Goal: Task Accomplishment & Management: Use online tool/utility

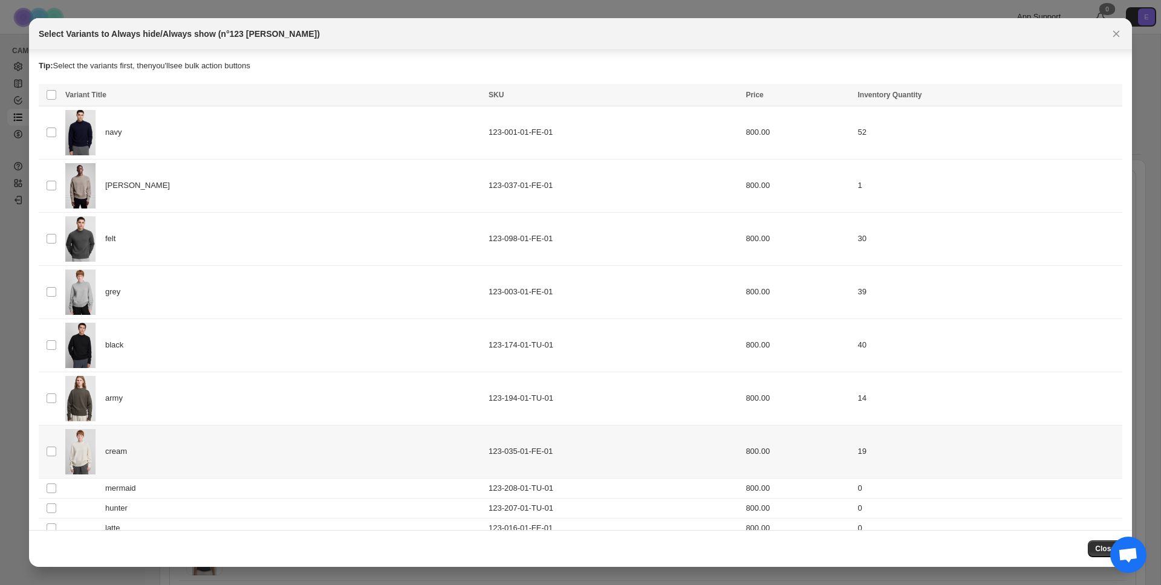
scroll to position [18, 0]
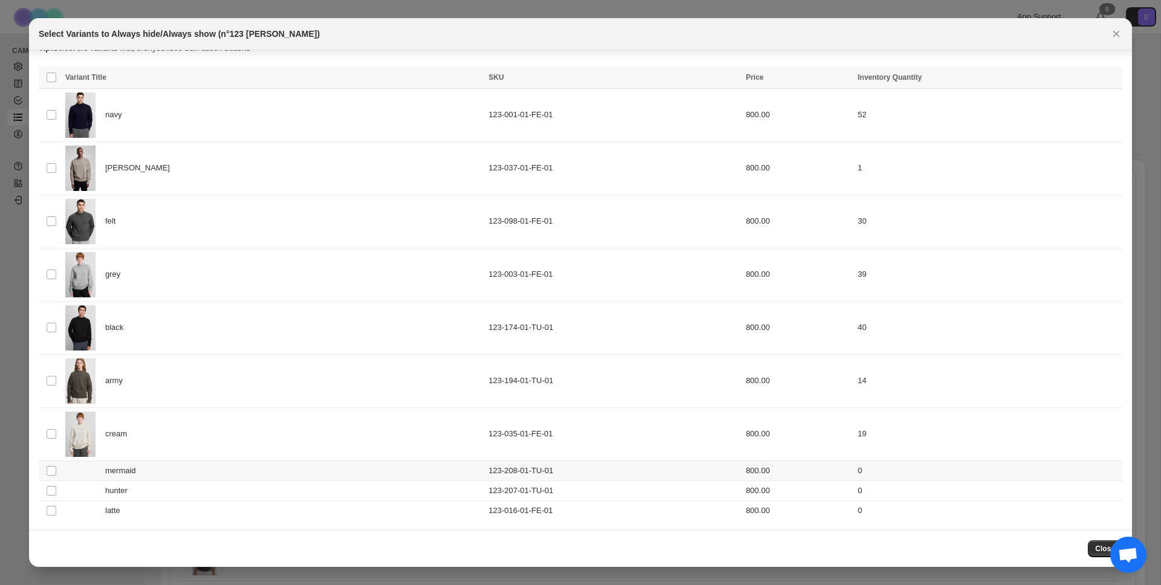
click at [52, 478] on td "Select product variant" at bounding box center [50, 471] width 23 height 20
click at [51, 496] on td "Select product variant" at bounding box center [50, 491] width 23 height 20
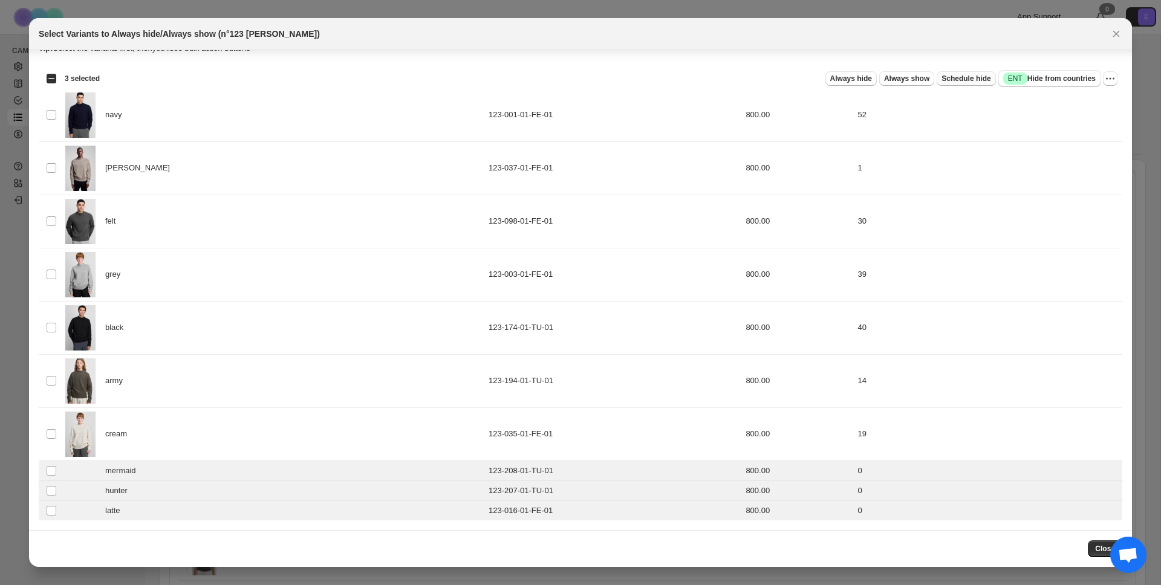
click at [954, 74] on span "Schedule hide" at bounding box center [965, 79] width 49 height 10
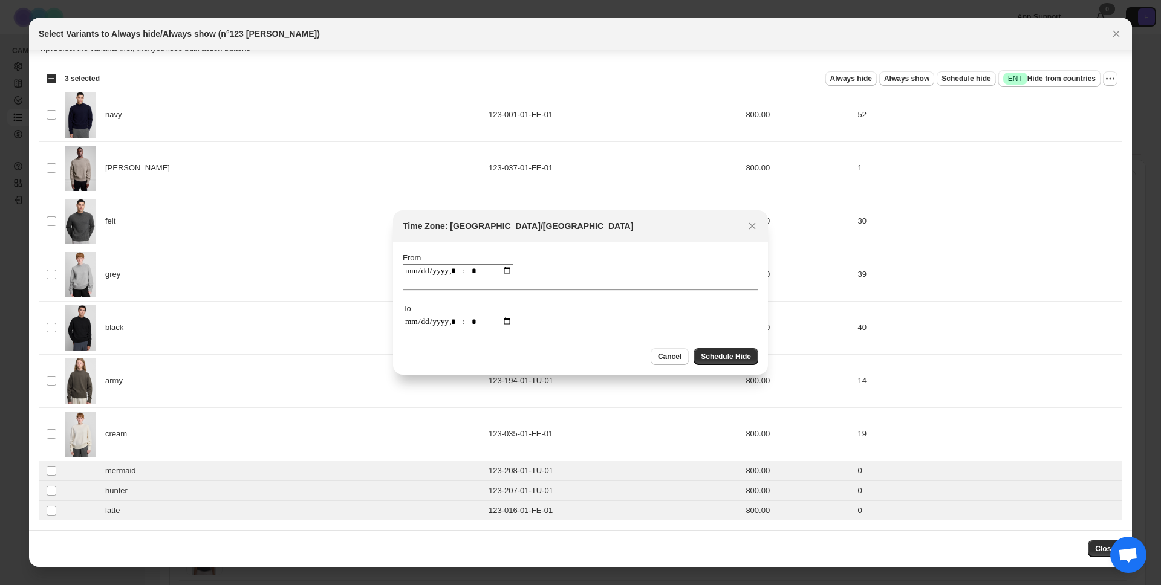
drag, startPoint x: 498, startPoint y: 274, endPoint x: 492, endPoint y: 266, distance: 9.9
click at [495, 270] on input ":rk:" at bounding box center [458, 270] width 111 height 13
type input "**********"
click at [579, 250] on section "From To" at bounding box center [580, 290] width 375 height 96
click at [501, 321] on input ":rk:" at bounding box center [458, 321] width 111 height 13
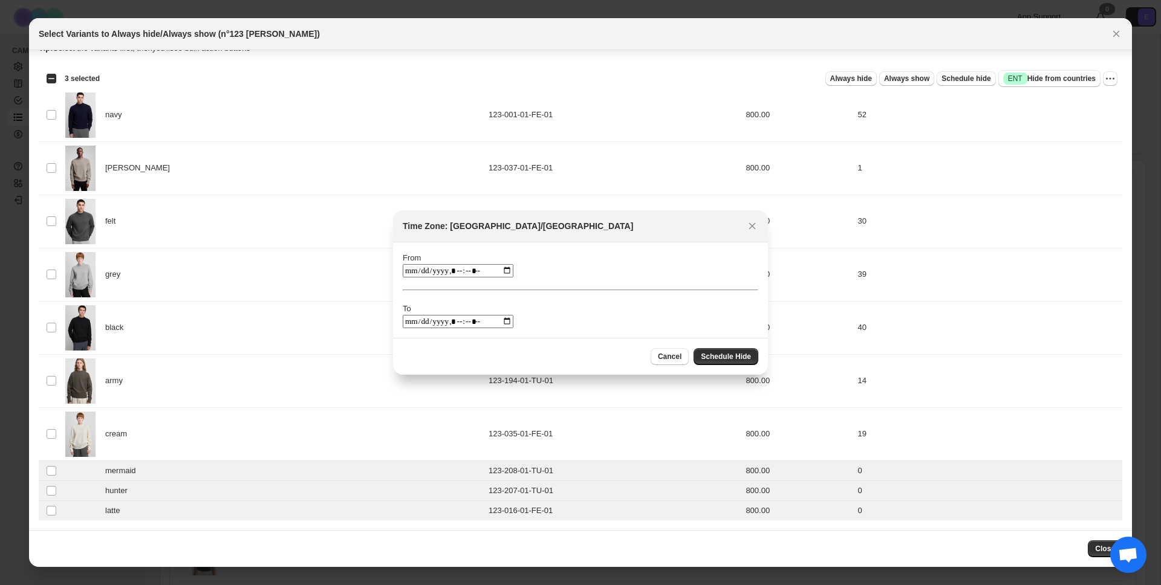
click at [470, 320] on input ":rk:" at bounding box center [458, 321] width 111 height 13
type input "**********"
click at [728, 354] on span "Schedule Hide" at bounding box center [726, 357] width 50 height 10
